Goal: Navigation & Orientation: Find specific page/section

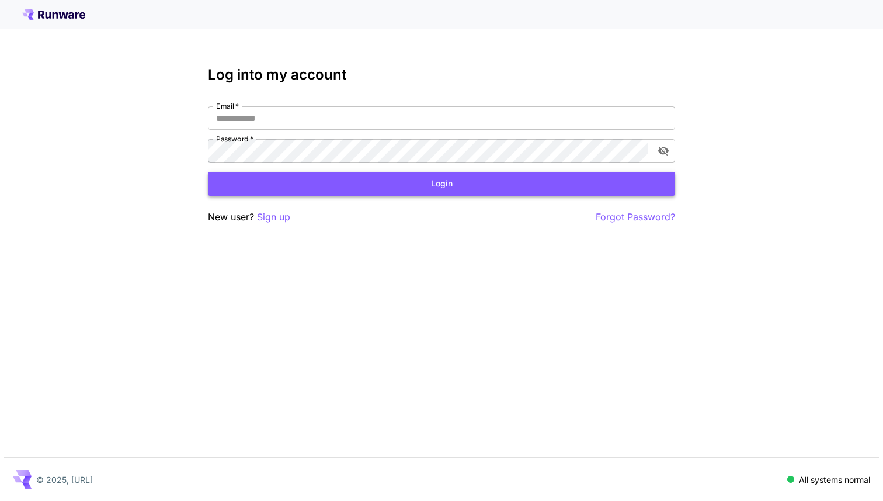
type input "**********"
click at [403, 186] on button "Login" at bounding box center [441, 184] width 467 height 24
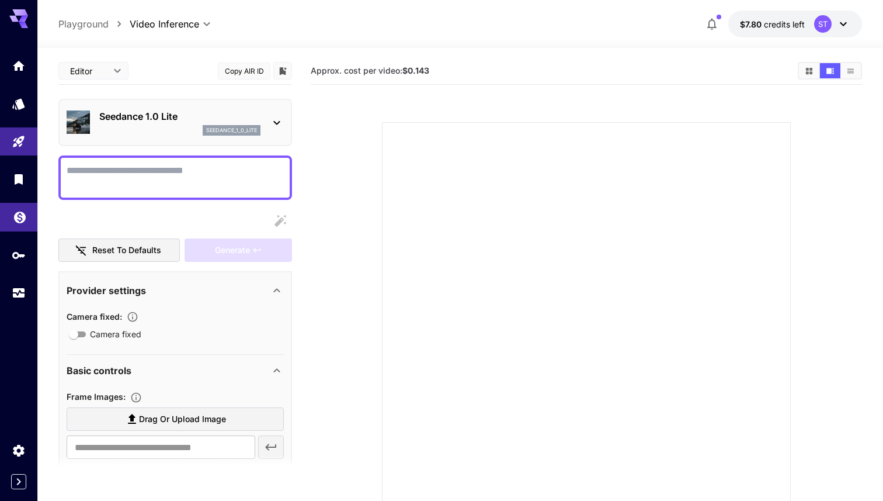
click at [18, 210] on div "Wallet" at bounding box center [20, 213] width 14 height 15
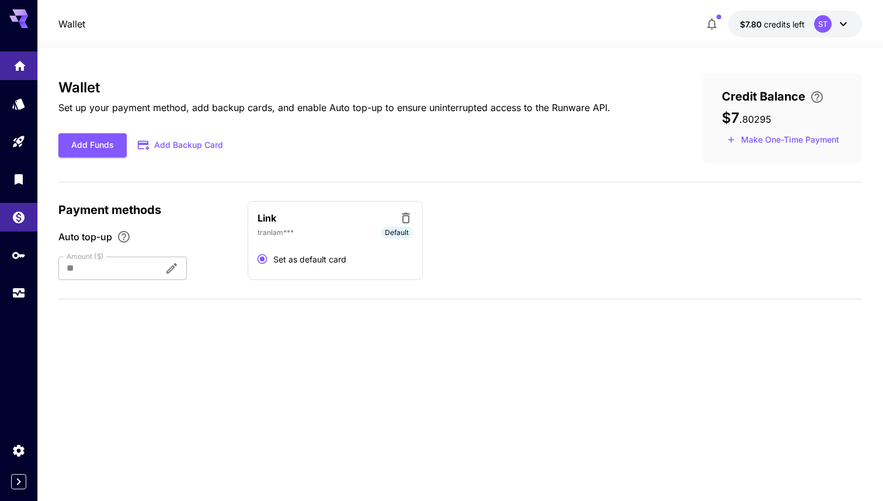
click at [22, 77] on link at bounding box center [18, 65] width 37 height 29
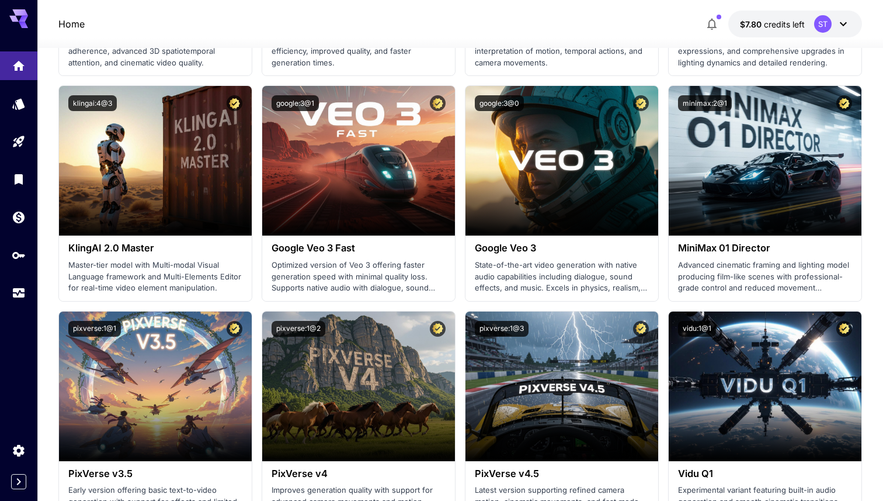
scroll to position [941, 0]
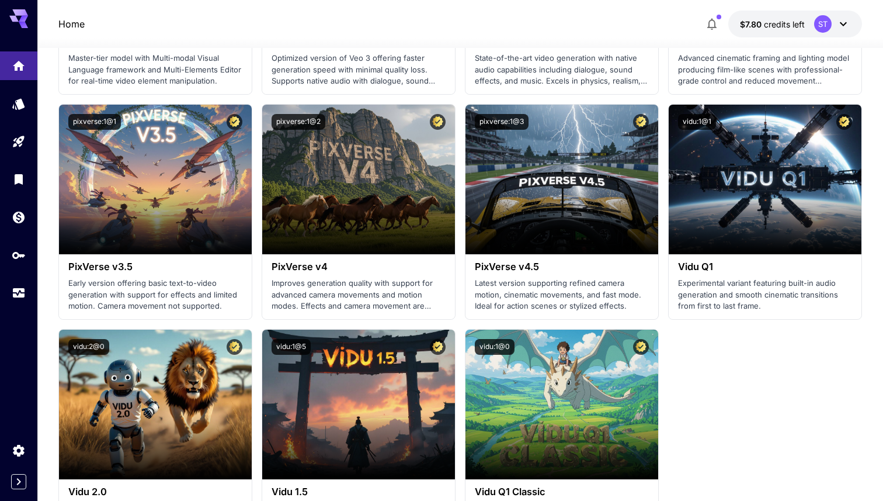
click at [596, 11] on div "Home $7.80 credits left ST" at bounding box center [460, 24] width 804 height 27
